Goal: Task Accomplishment & Management: Use online tool/utility

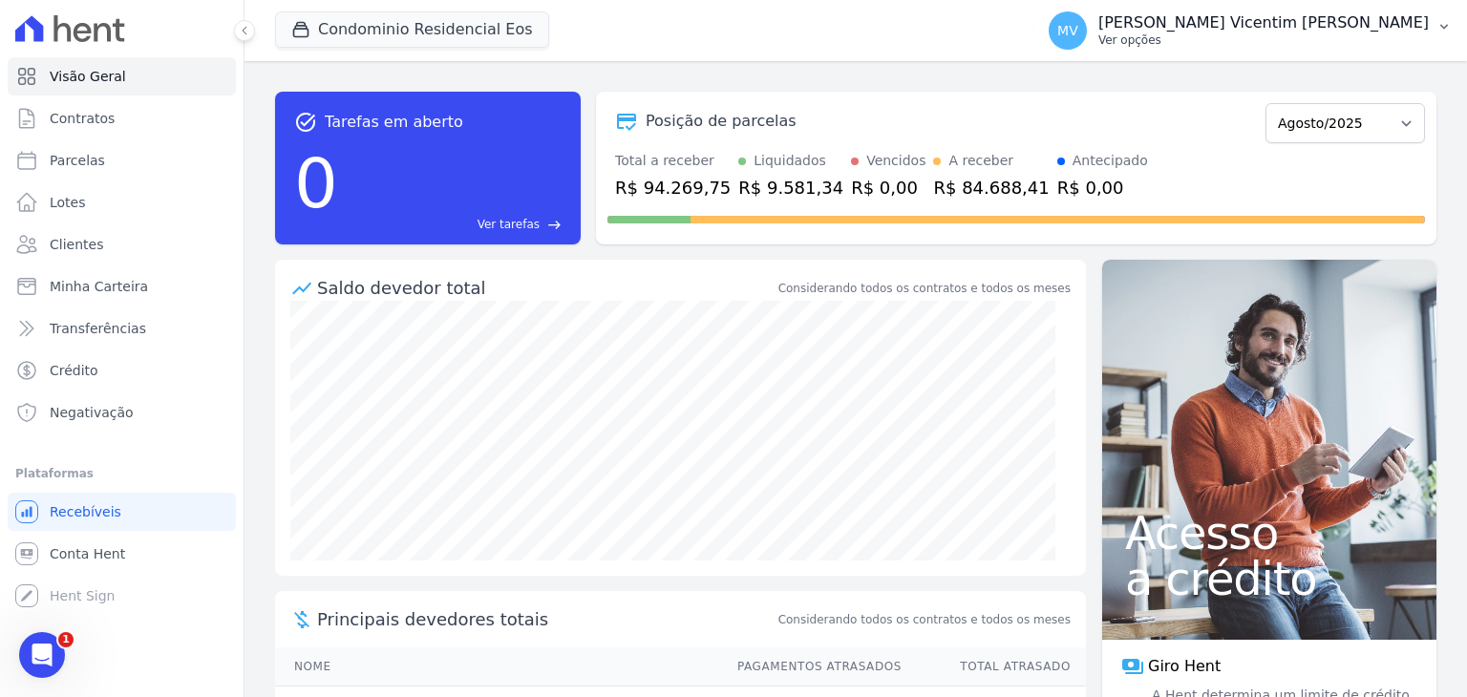
click at [1362, 27] on p "[PERSON_NAME] Vicentim [PERSON_NAME]" at bounding box center [1263, 22] width 330 height 19
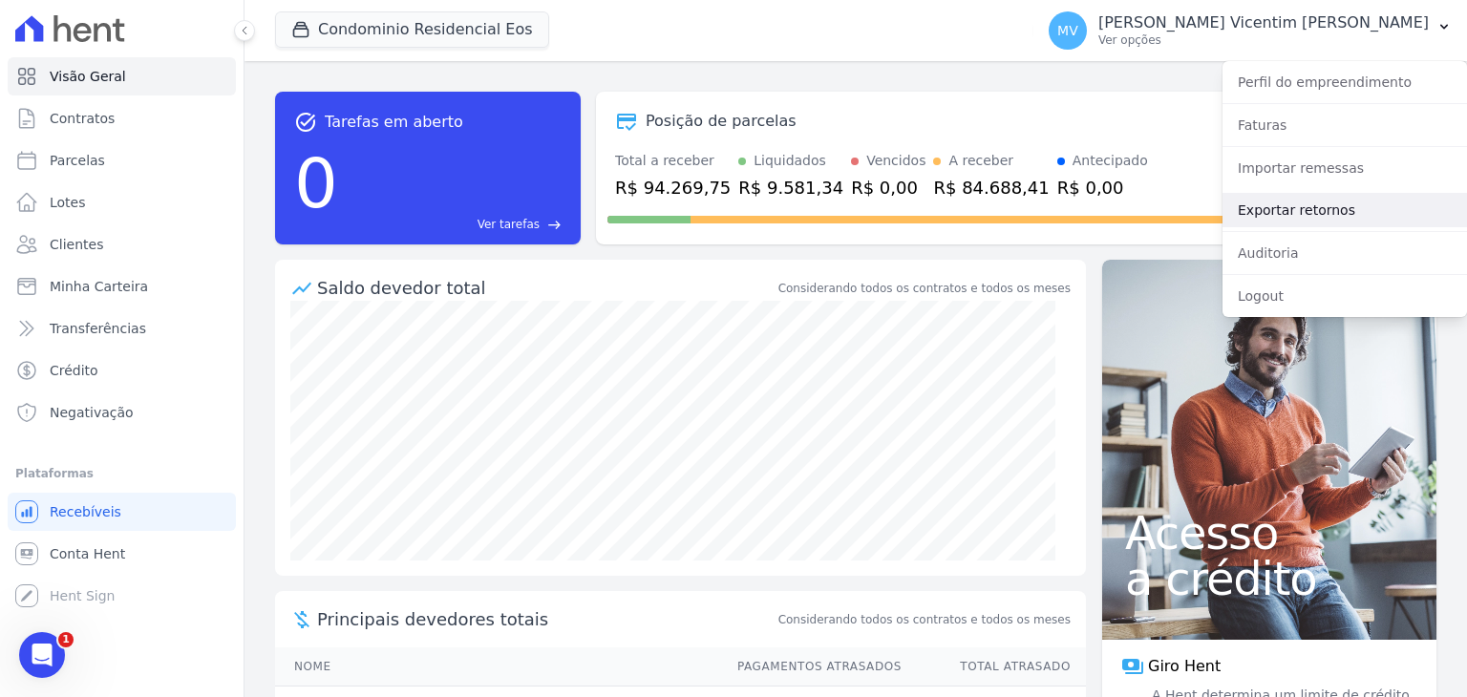
click at [1321, 207] on link "Exportar retornos" at bounding box center [1344, 210] width 244 height 34
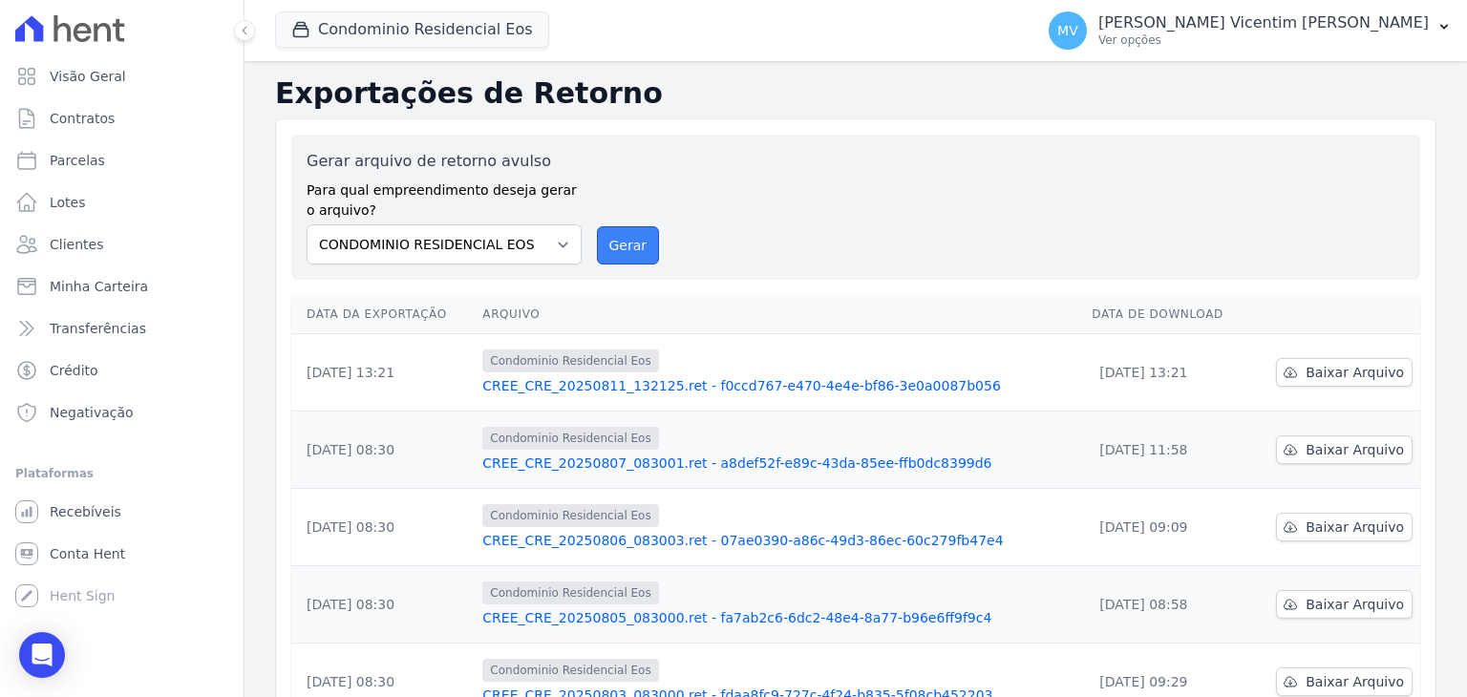
click at [637, 240] on button "Gerar" at bounding box center [628, 245] width 63 height 38
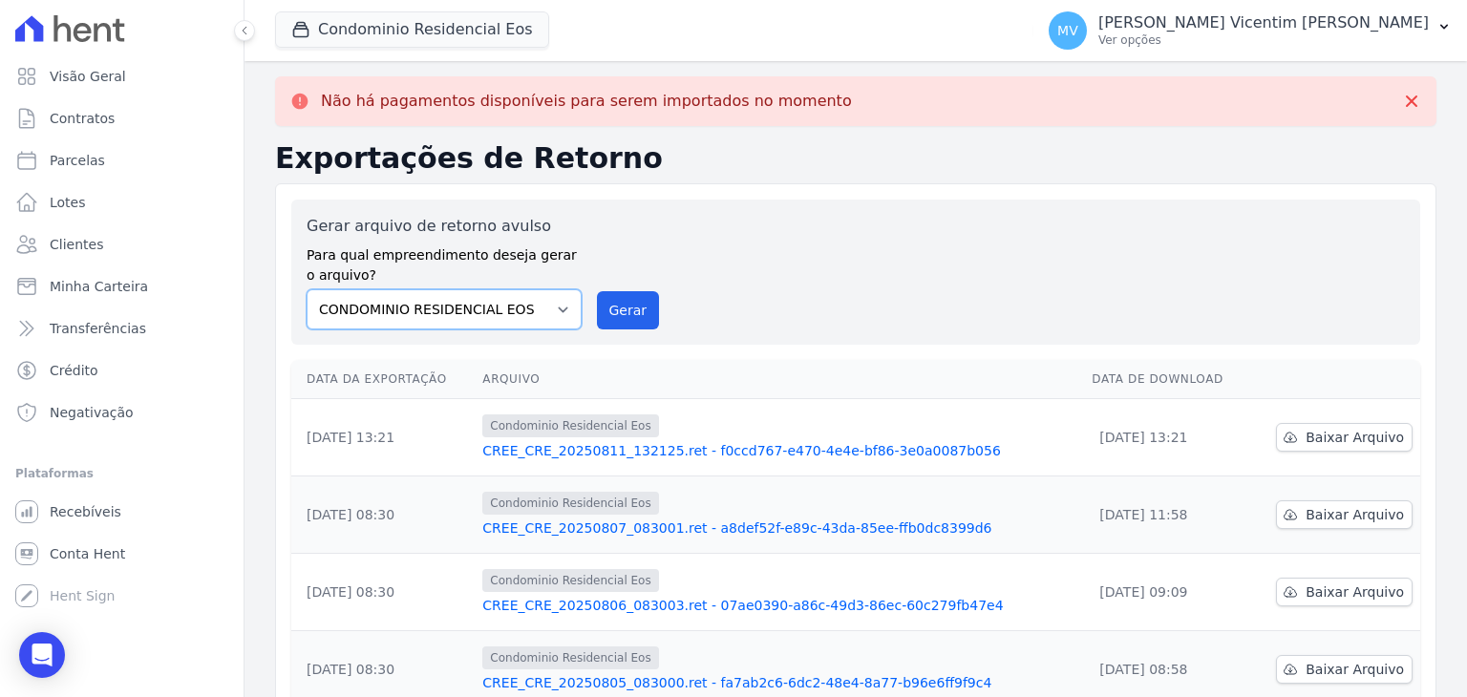
click at [561, 299] on select "CONDOMINIO RESIDENCIAL ALTOS DA [GEOGRAPHIC_DATA] CONDOMINIO RESIDENCIAL EOS" at bounding box center [444, 309] width 275 height 40
select select "703cf7aa-ae26-4b90-b654-c46c67099d5f"
click at [307, 289] on select "CONDOMINIO RESIDENCIAL ALTOS DA [GEOGRAPHIC_DATA] CONDOMINIO RESIDENCIAL EOS" at bounding box center [444, 309] width 275 height 40
click at [636, 307] on button "Gerar" at bounding box center [628, 310] width 63 height 38
click at [433, 23] on button "Condominio Residencial Eos" at bounding box center [412, 29] width 274 height 36
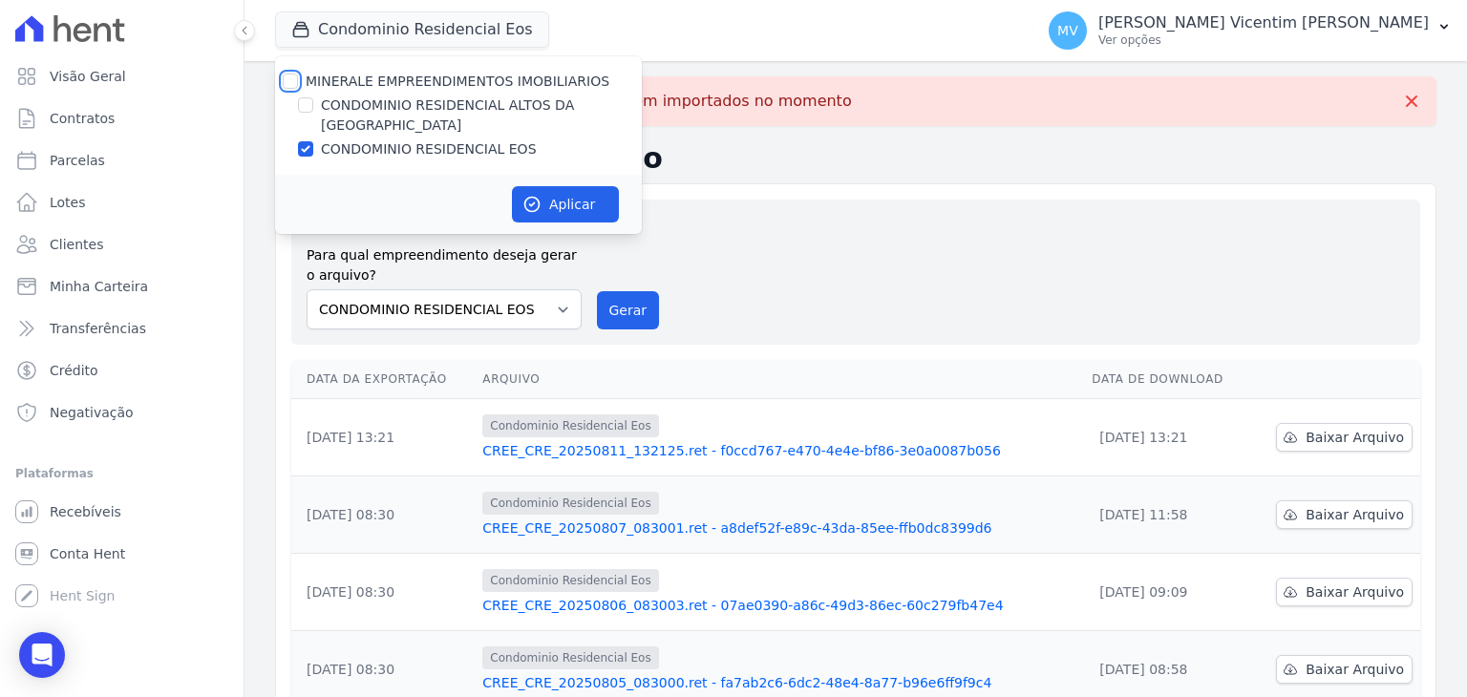
click at [287, 81] on input "MINERALE EMPREENDIMENTOS IMOBILIARIOS" at bounding box center [290, 81] width 15 height 15
checkbox input "true"
click at [287, 81] on input "MINERALE EMPREENDIMENTOS IMOBILIARIOS" at bounding box center [290, 81] width 15 height 15
checkbox input "false"
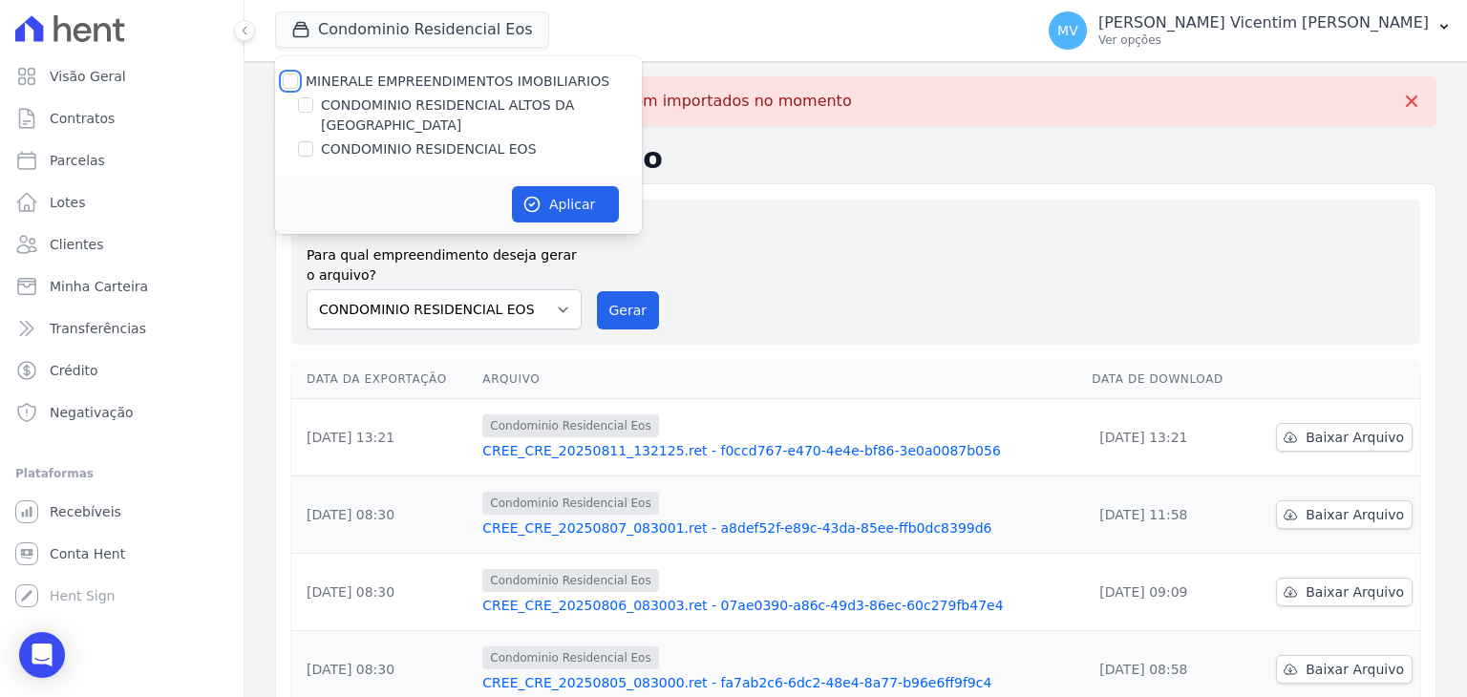
checkbox input "false"
click at [312, 112] on div "CONDOMINIO RESIDENCIAL ALTOS DA [GEOGRAPHIC_DATA]" at bounding box center [458, 116] width 367 height 40
click at [307, 102] on input "CONDOMINIO RESIDENCIAL ALTOS DA [GEOGRAPHIC_DATA]" at bounding box center [305, 104] width 15 height 15
checkbox input "true"
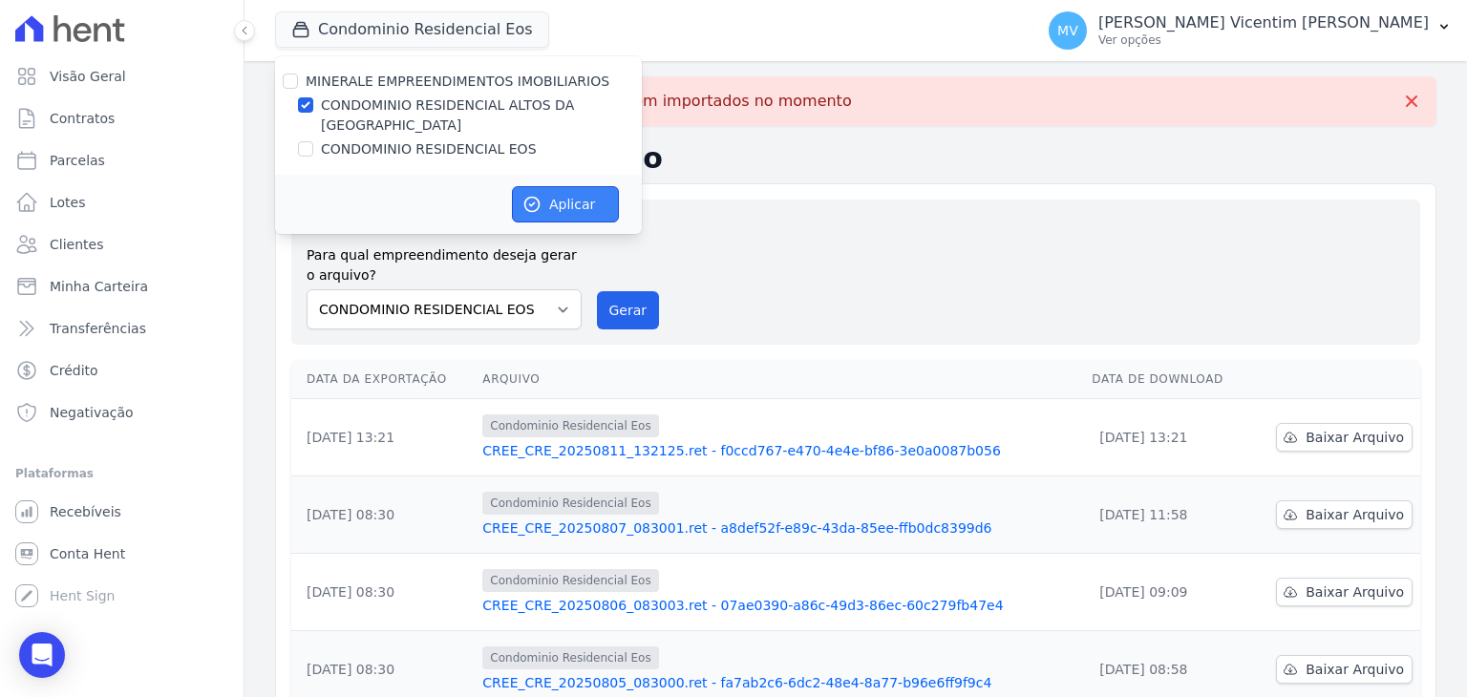
click at [584, 186] on button "Aplicar" at bounding box center [565, 204] width 107 height 36
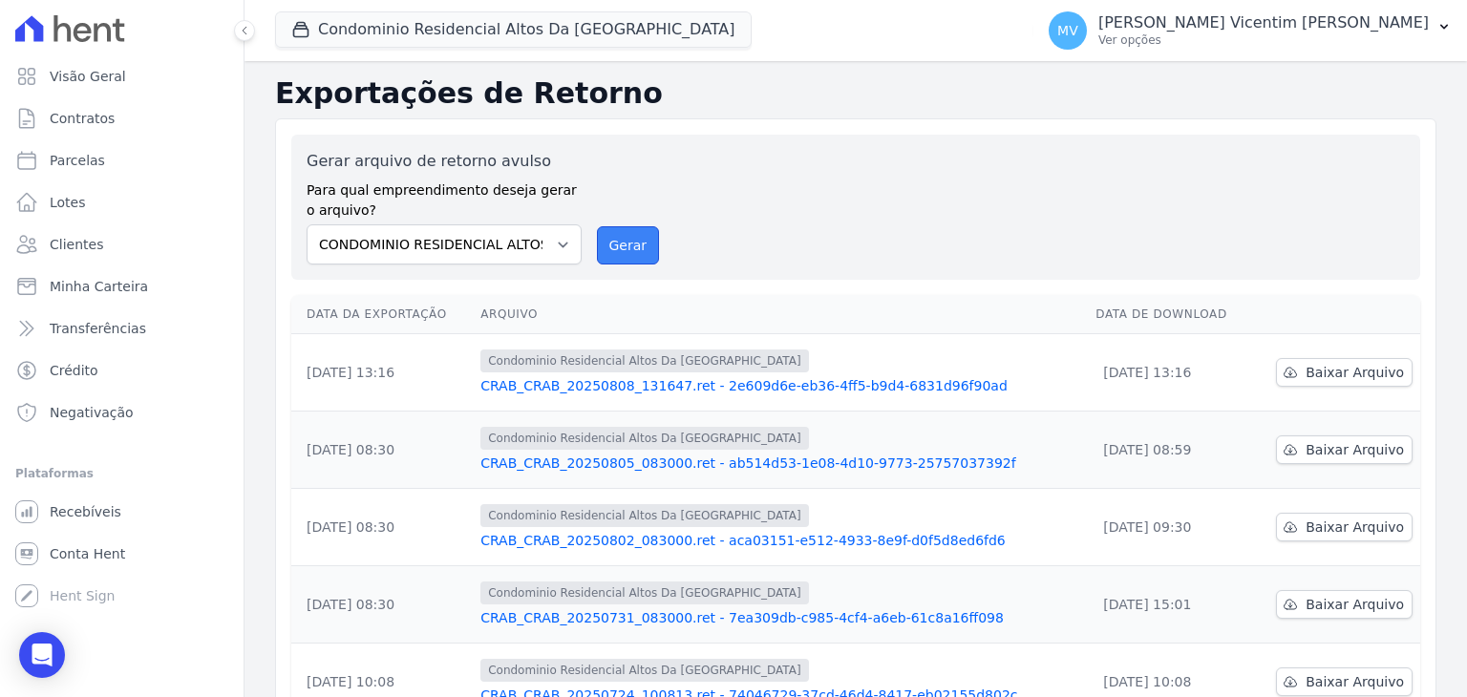
click at [630, 242] on button "Gerar" at bounding box center [628, 245] width 63 height 38
